Goal: Transaction & Acquisition: Purchase product/service

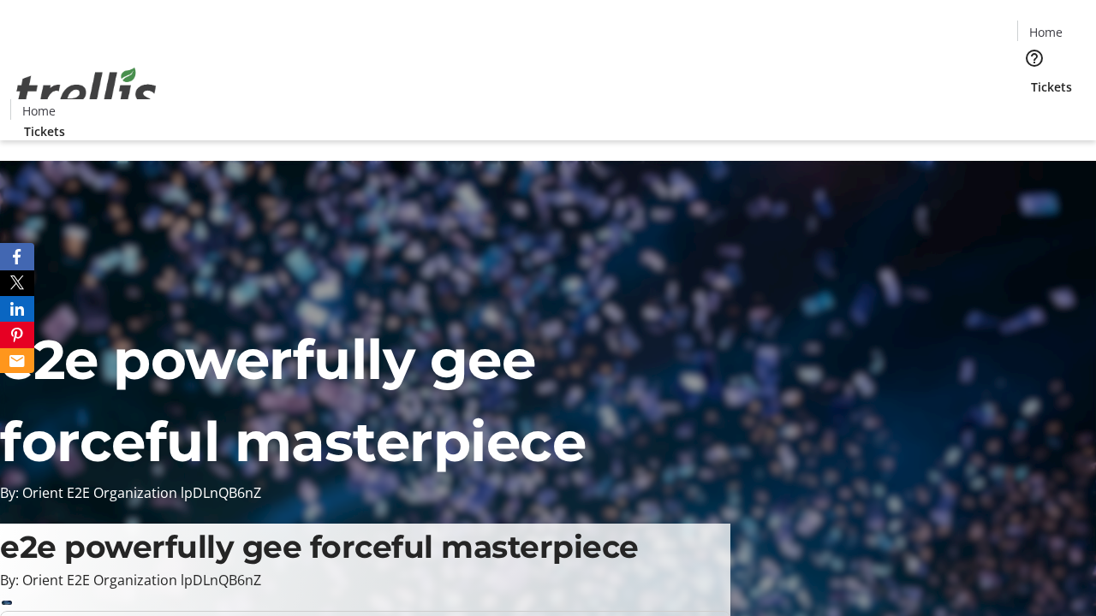
click at [1031, 78] on span "Tickets" at bounding box center [1051, 87] width 41 height 18
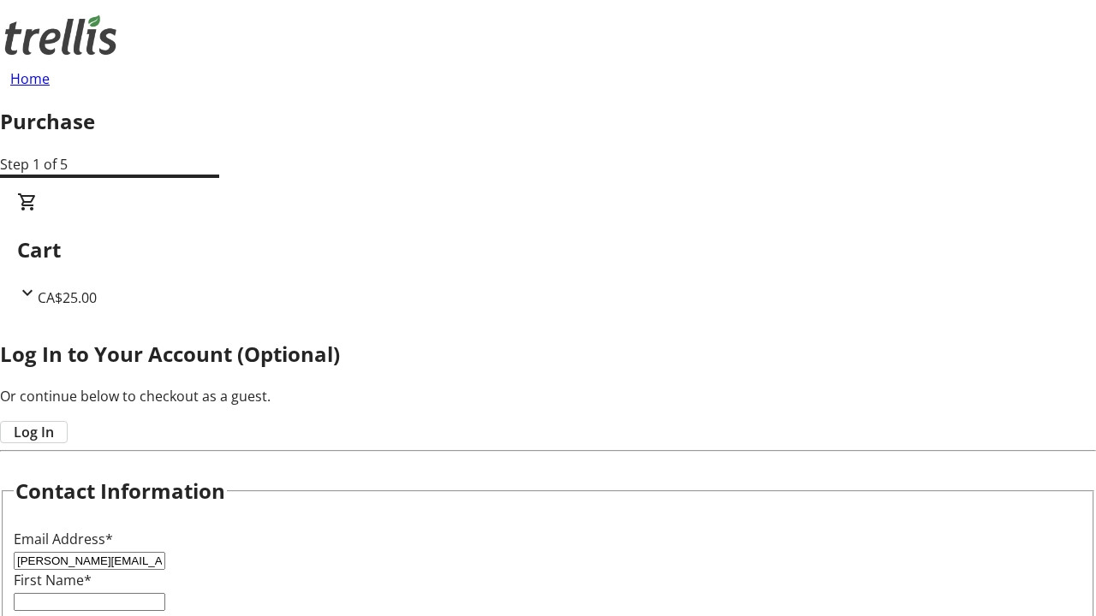
type input "[PERSON_NAME][EMAIL_ADDRESS][DOMAIN_NAME]"
type input "[PERSON_NAME]"
type input "Bogisich"
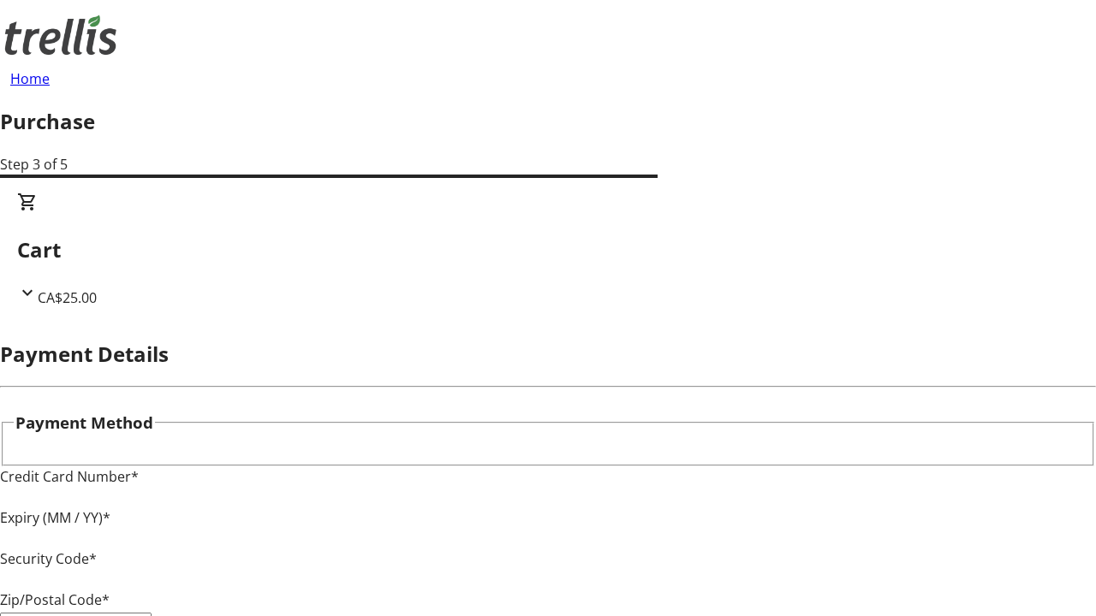
type input "V1Y 0C2"
